Goal: Entertainment & Leisure: Browse casually

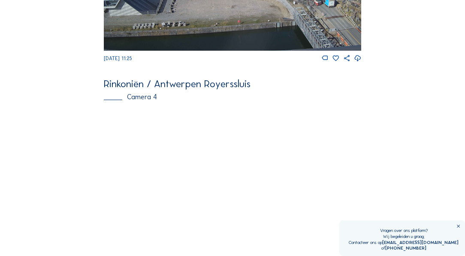
scroll to position [791, 0]
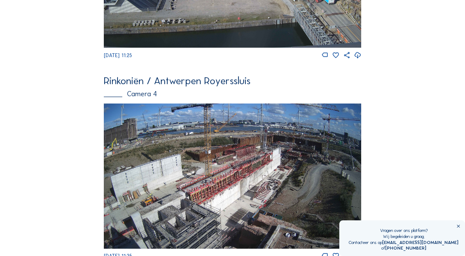
click at [309, 158] on img at bounding box center [232, 175] width 257 height 145
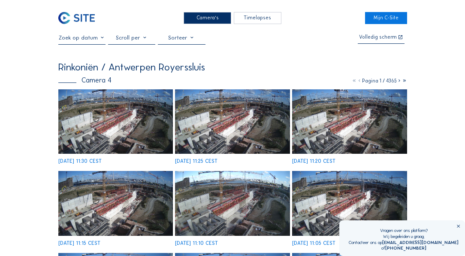
click at [94, 102] on img at bounding box center [115, 121] width 115 height 64
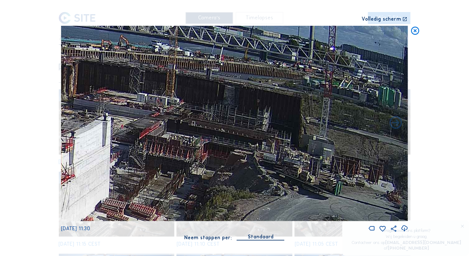
drag, startPoint x: 367, startPoint y: 100, endPoint x: 293, endPoint y: 121, distance: 77.0
click at [300, 121] on img at bounding box center [234, 123] width 347 height 195
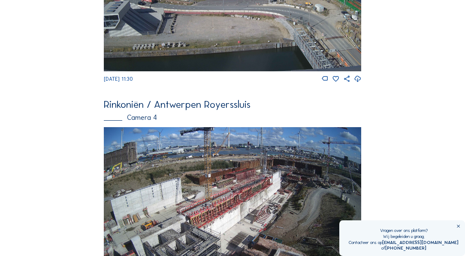
scroll to position [823, 0]
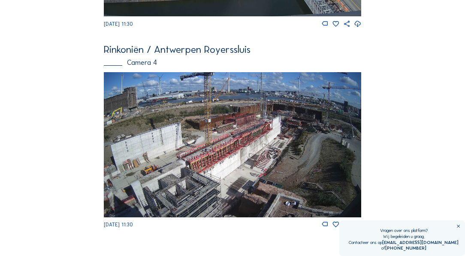
click at [323, 115] on img at bounding box center [232, 144] width 257 height 145
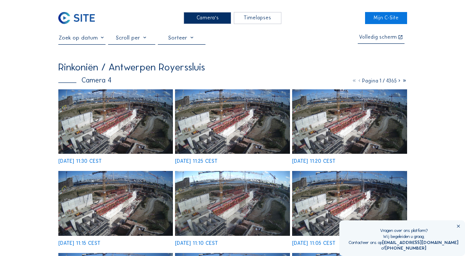
click at [102, 106] on img at bounding box center [115, 121] width 115 height 64
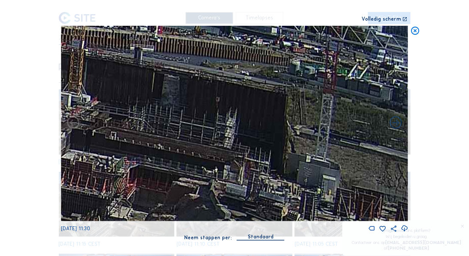
drag, startPoint x: 354, startPoint y: 107, endPoint x: 248, endPoint y: 138, distance: 110.5
click at [248, 138] on img at bounding box center [234, 123] width 347 height 195
click at [418, 30] on icon at bounding box center [415, 31] width 10 height 10
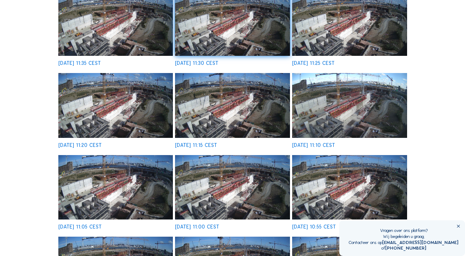
scroll to position [98, 0]
